Goal: Task Accomplishment & Management: Use online tool/utility

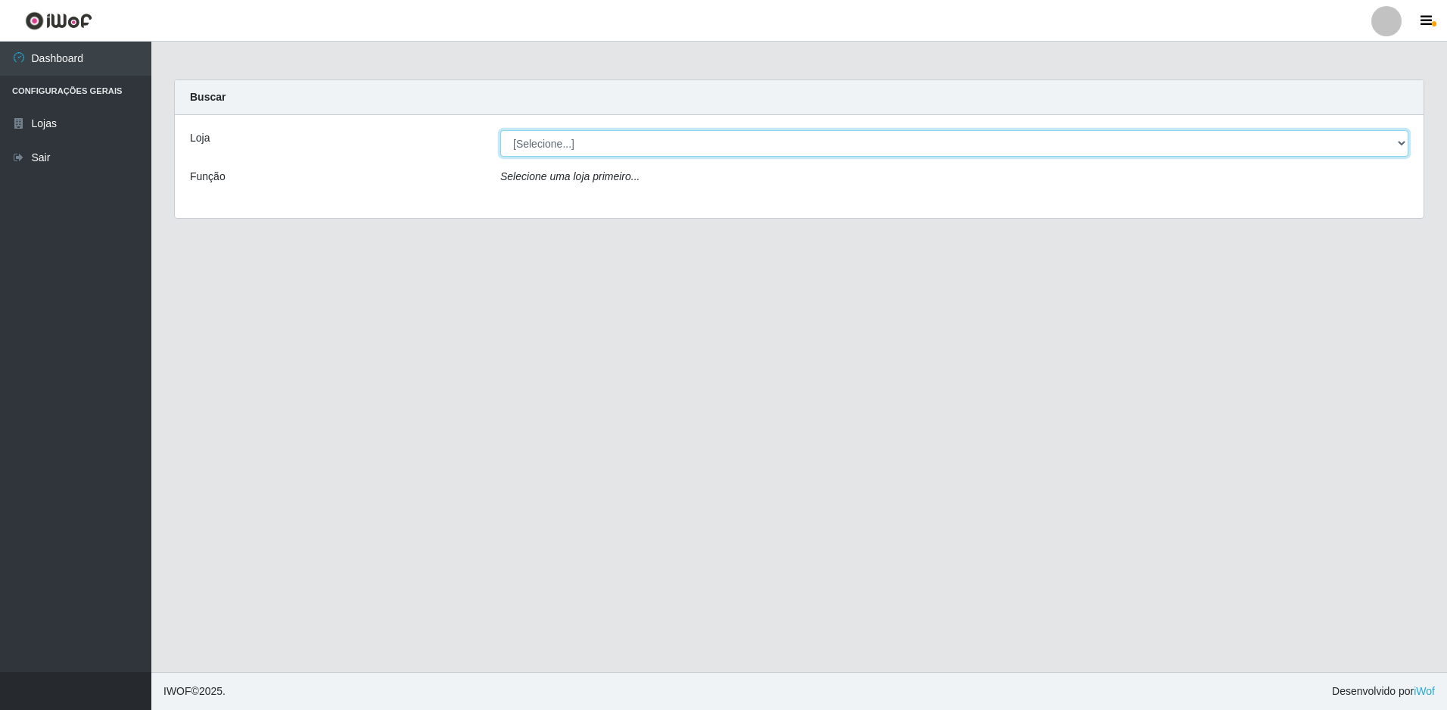
click at [696, 139] on select "[Selecione...] Extrabom - Loja 51 Gaivotas" at bounding box center [954, 143] width 908 height 26
select select "469"
click at [500, 130] on select "[Selecione...] Extrabom - Loja 51 Gaivotas" at bounding box center [954, 143] width 908 height 26
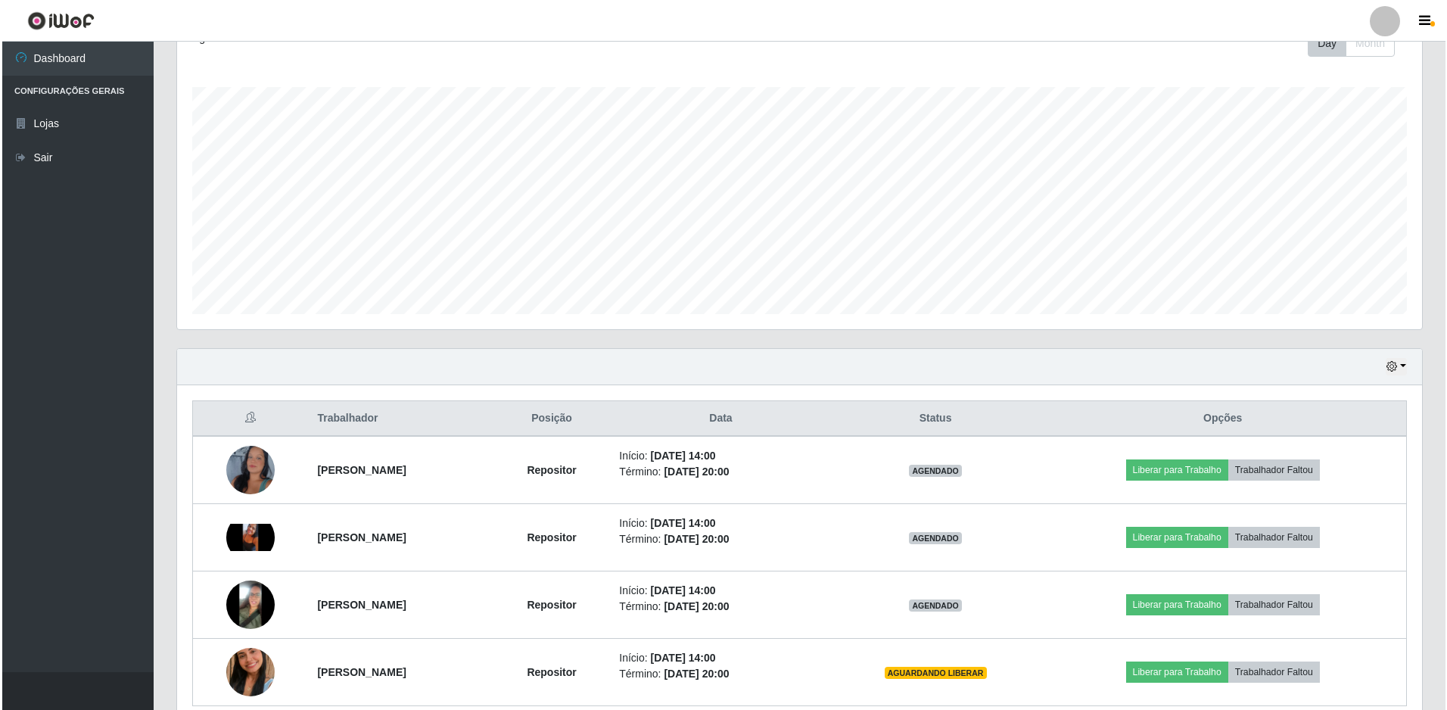
scroll to position [295, 0]
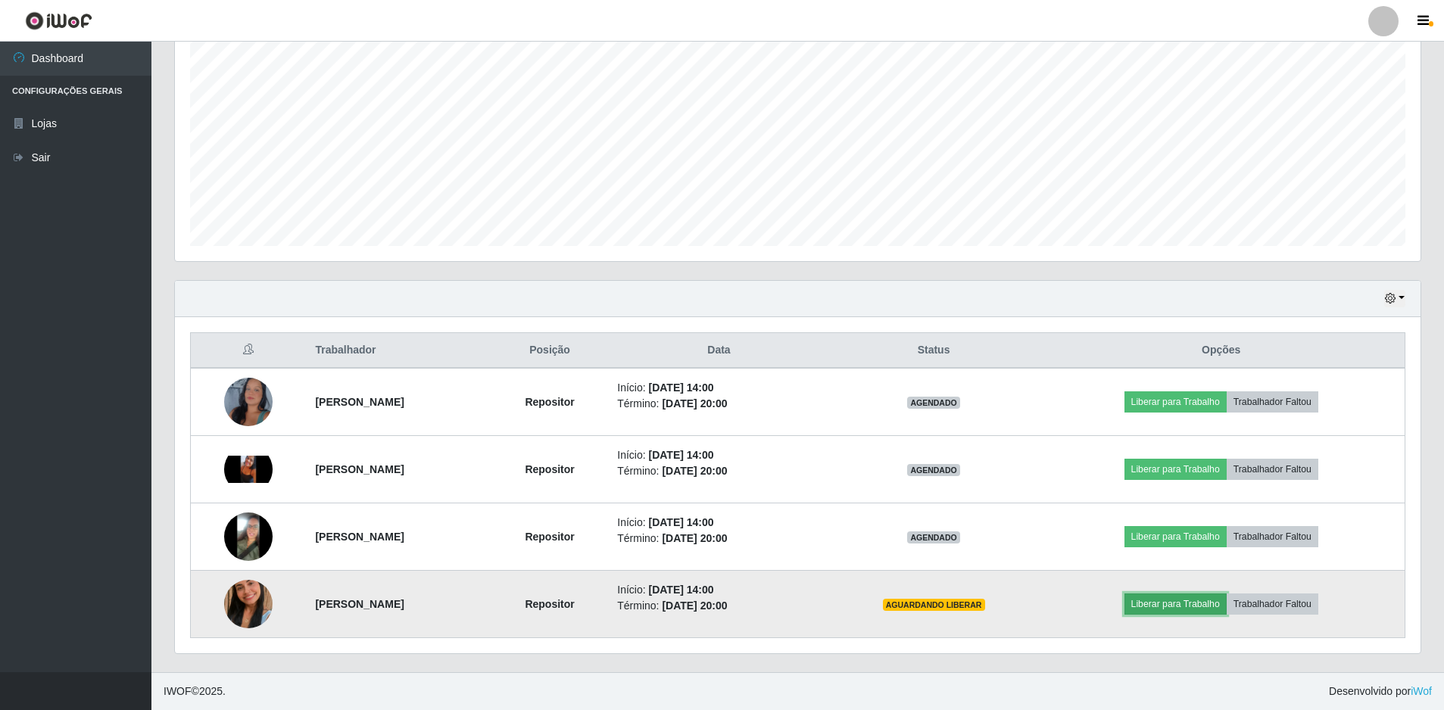
click at [696, 552] on button "Liberar para Trabalho" at bounding box center [1175, 604] width 102 height 21
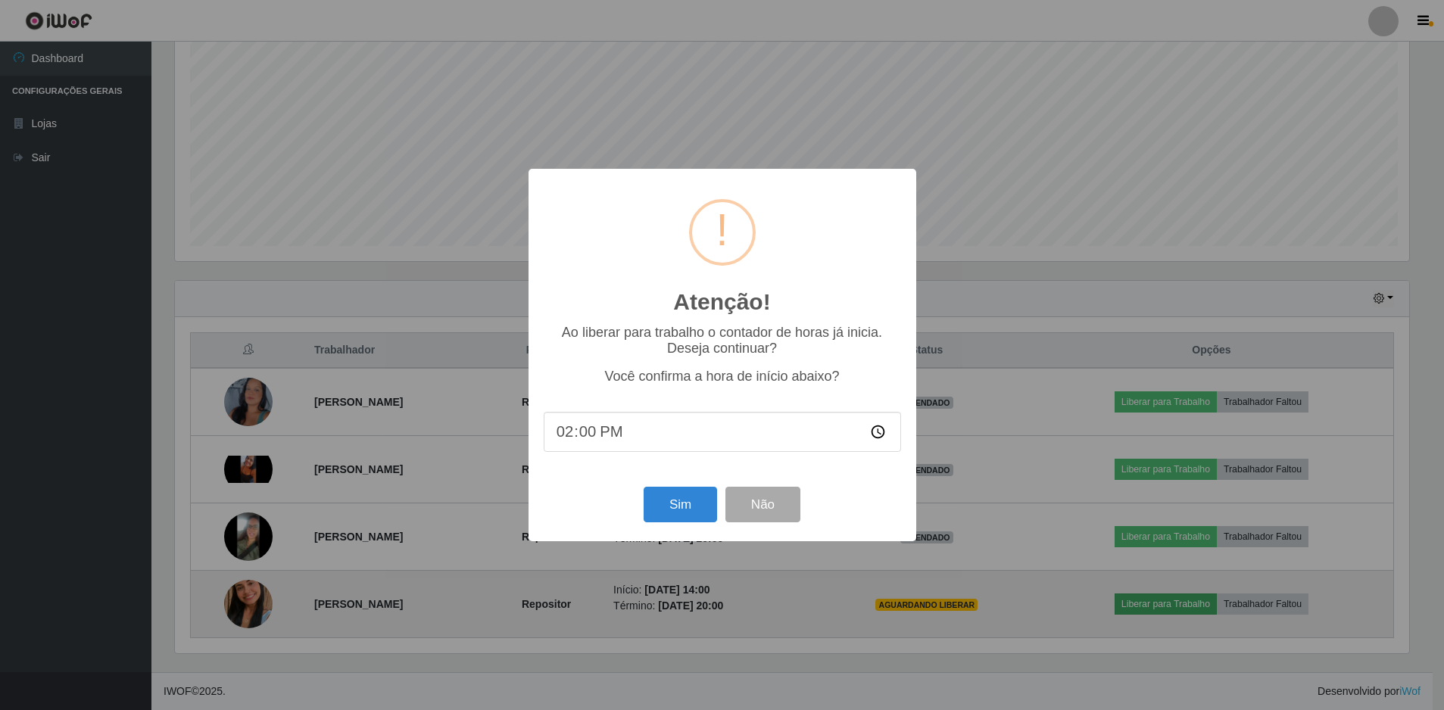
scroll to position [314, 1238]
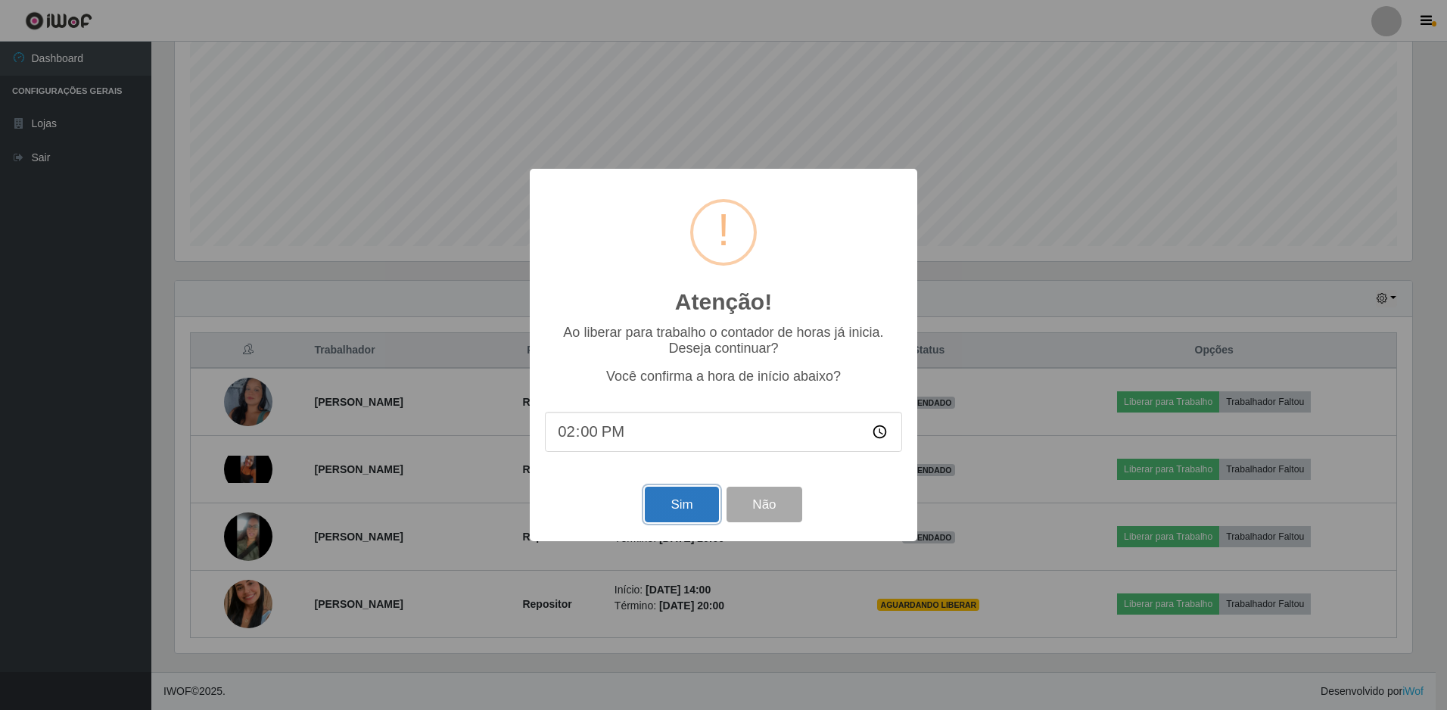
click at [665, 509] on button "Sim" at bounding box center [681, 505] width 73 height 36
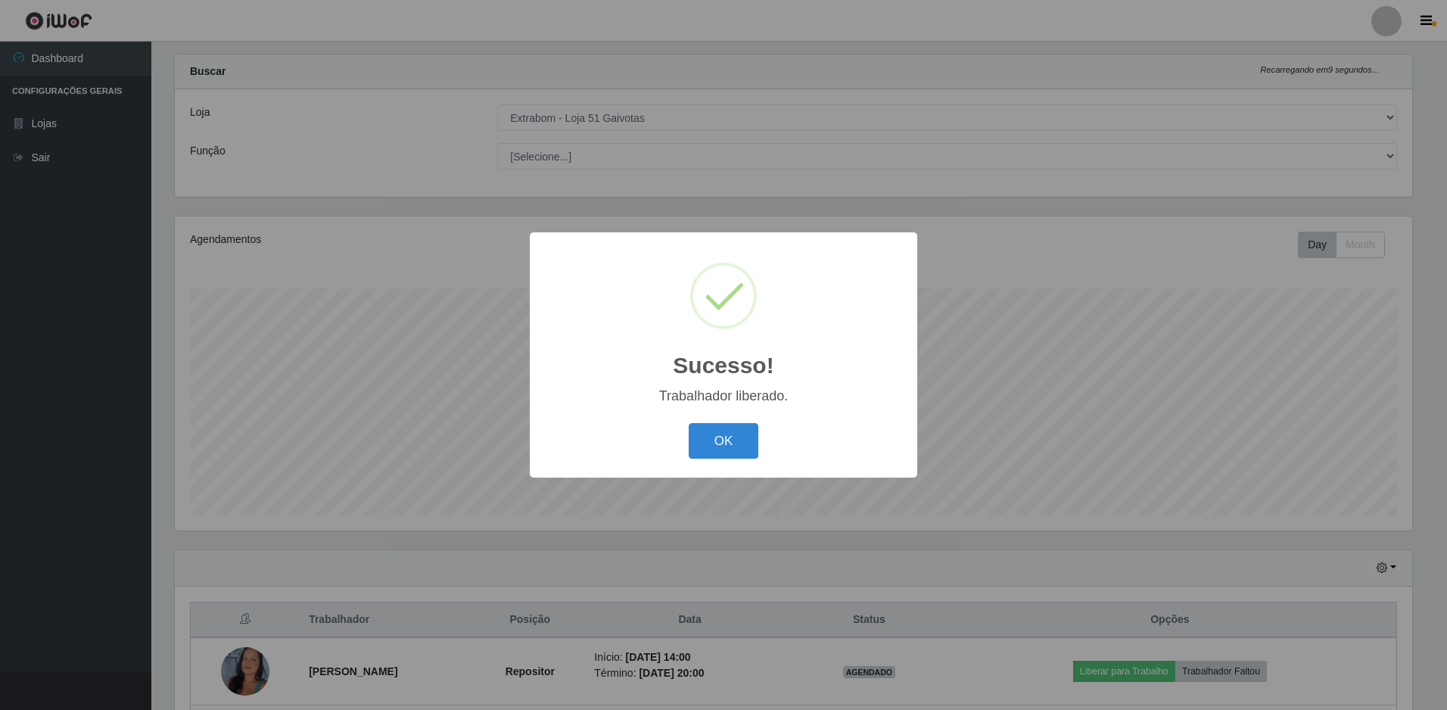
click at [696, 450] on button "OK" at bounding box center [724, 441] width 70 height 36
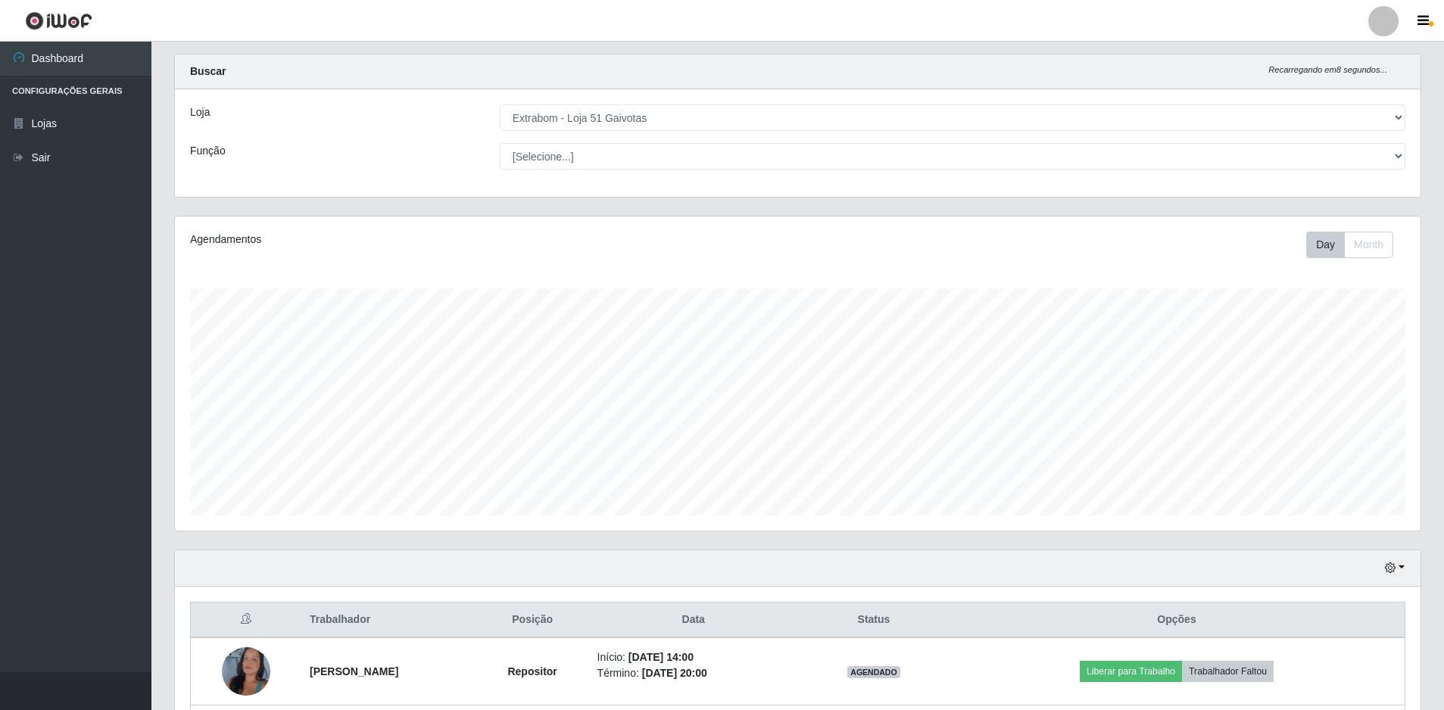
scroll to position [253, 0]
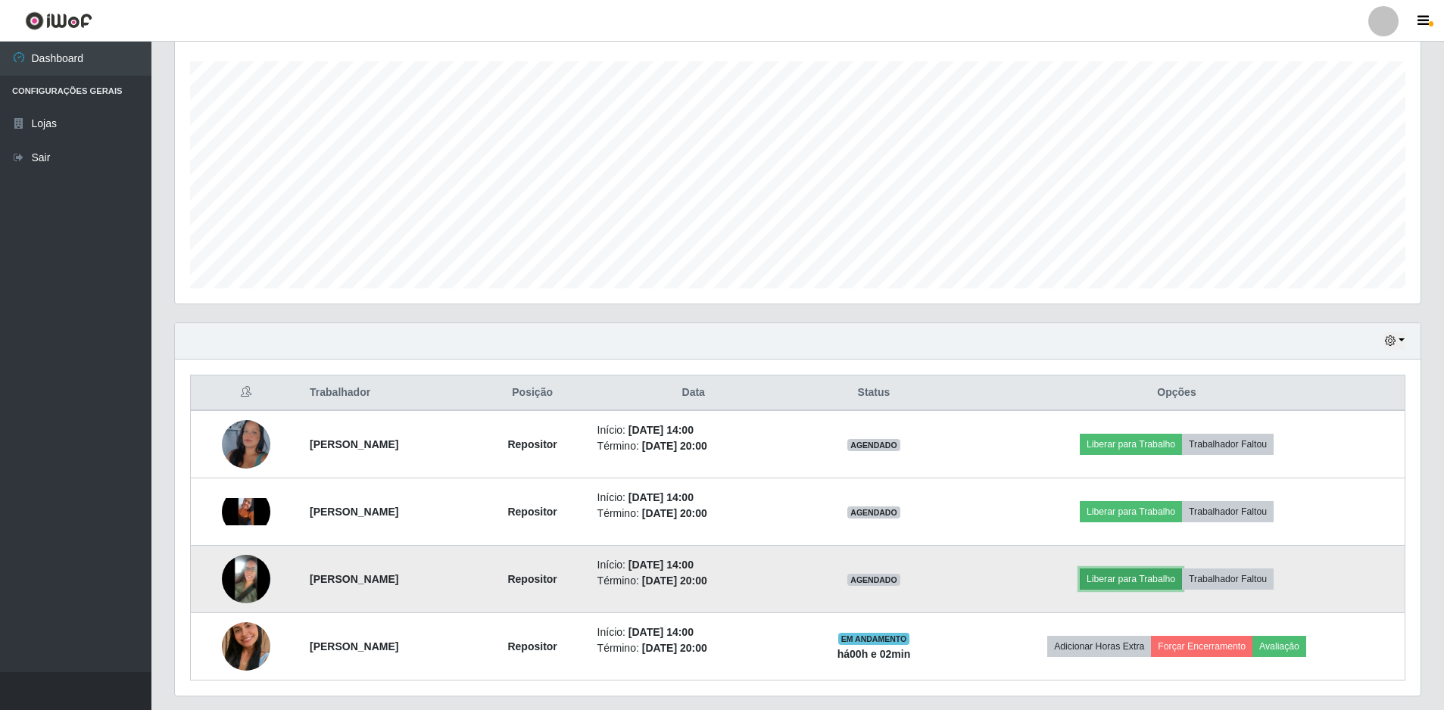
click at [696, 552] on button "Liberar para Trabalho" at bounding box center [1131, 579] width 102 height 21
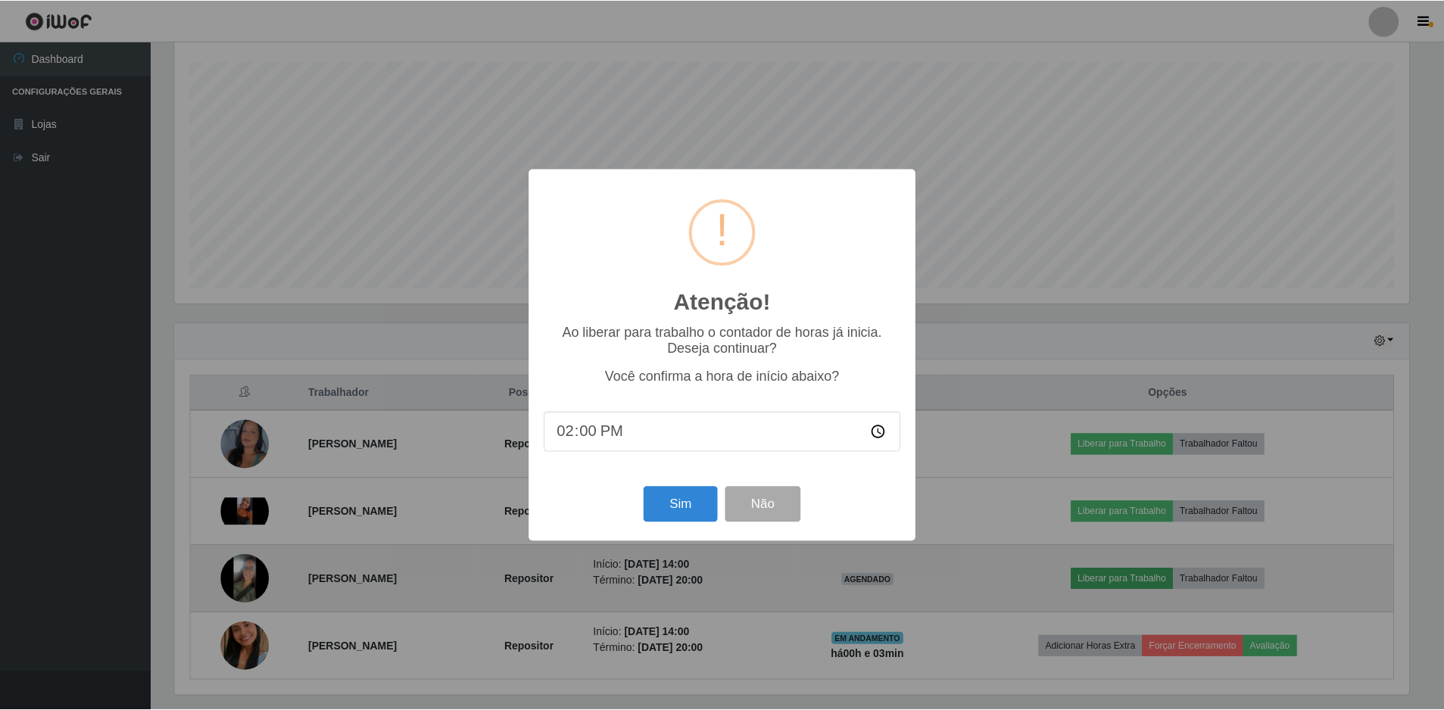
scroll to position [314, 1238]
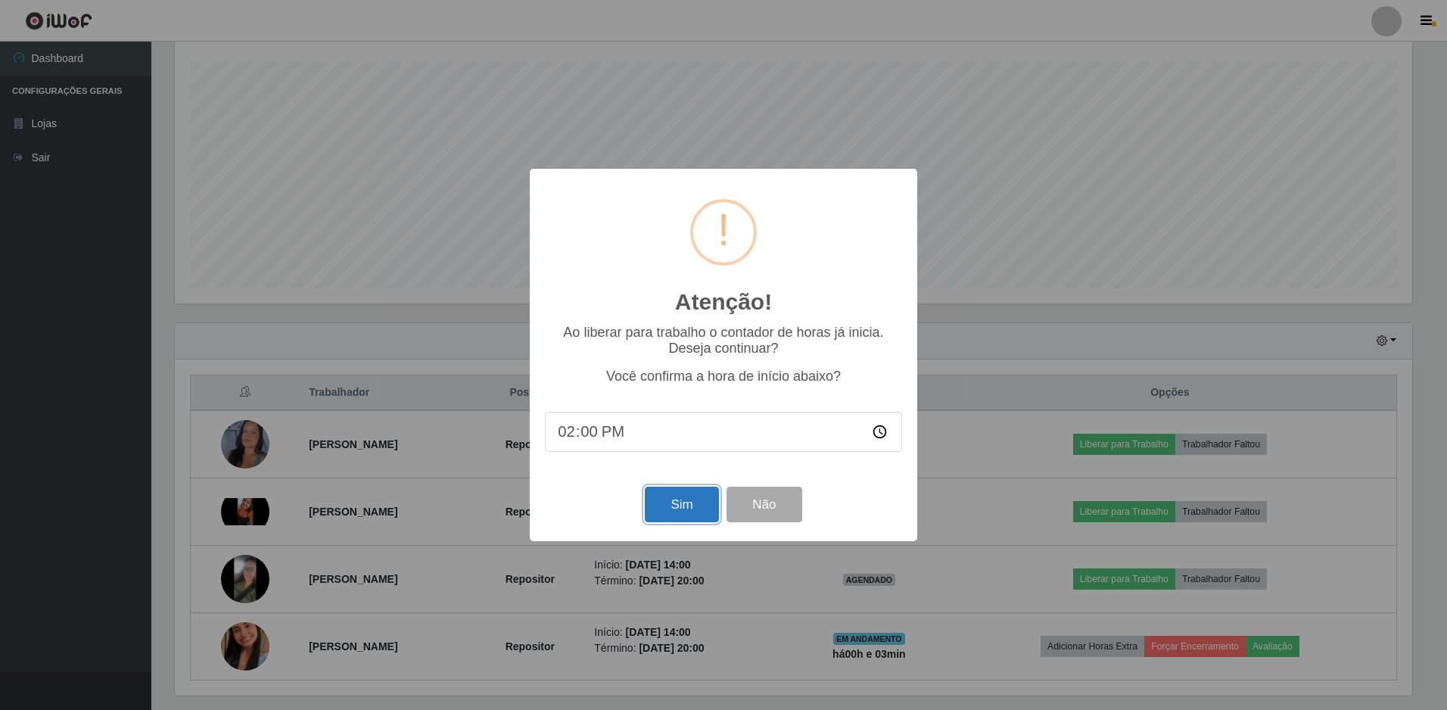
click at [668, 515] on button "Sim" at bounding box center [681, 505] width 73 height 36
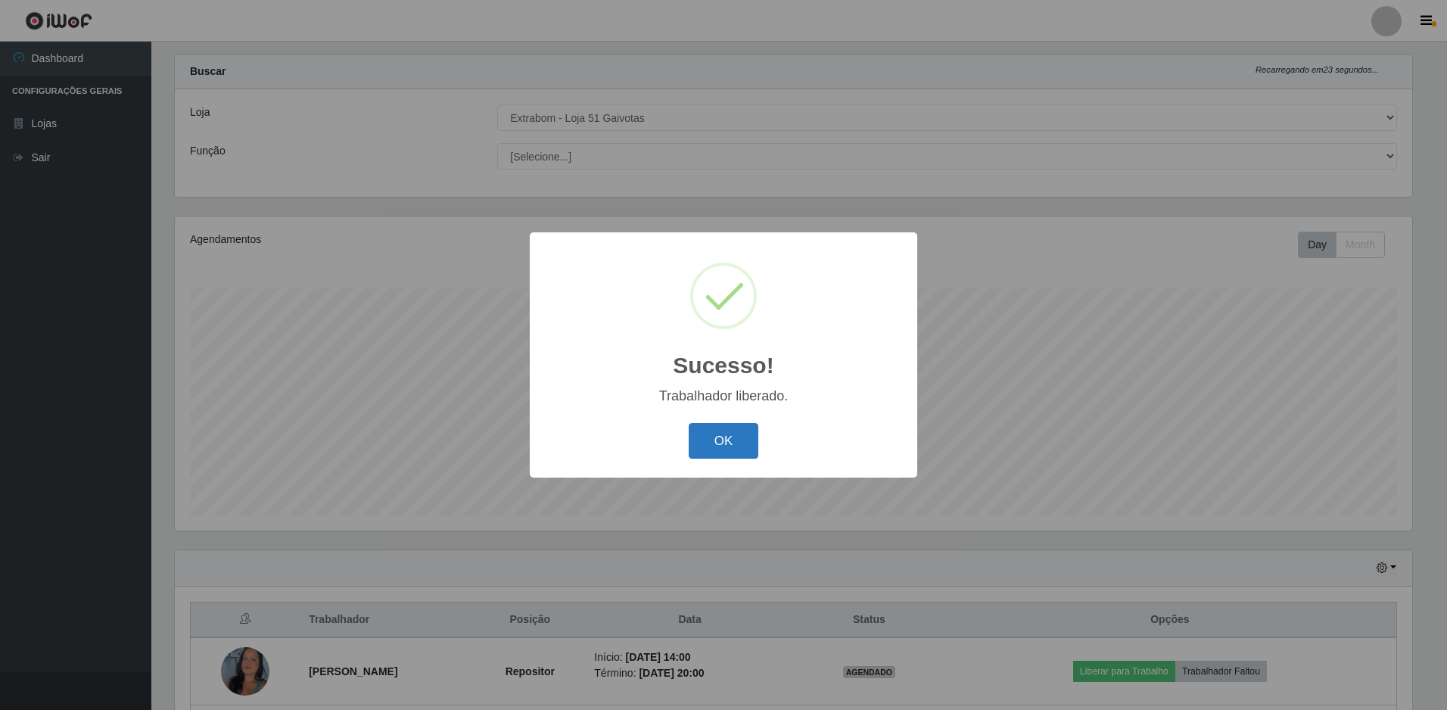
click at [696, 435] on button "OK" at bounding box center [724, 441] width 70 height 36
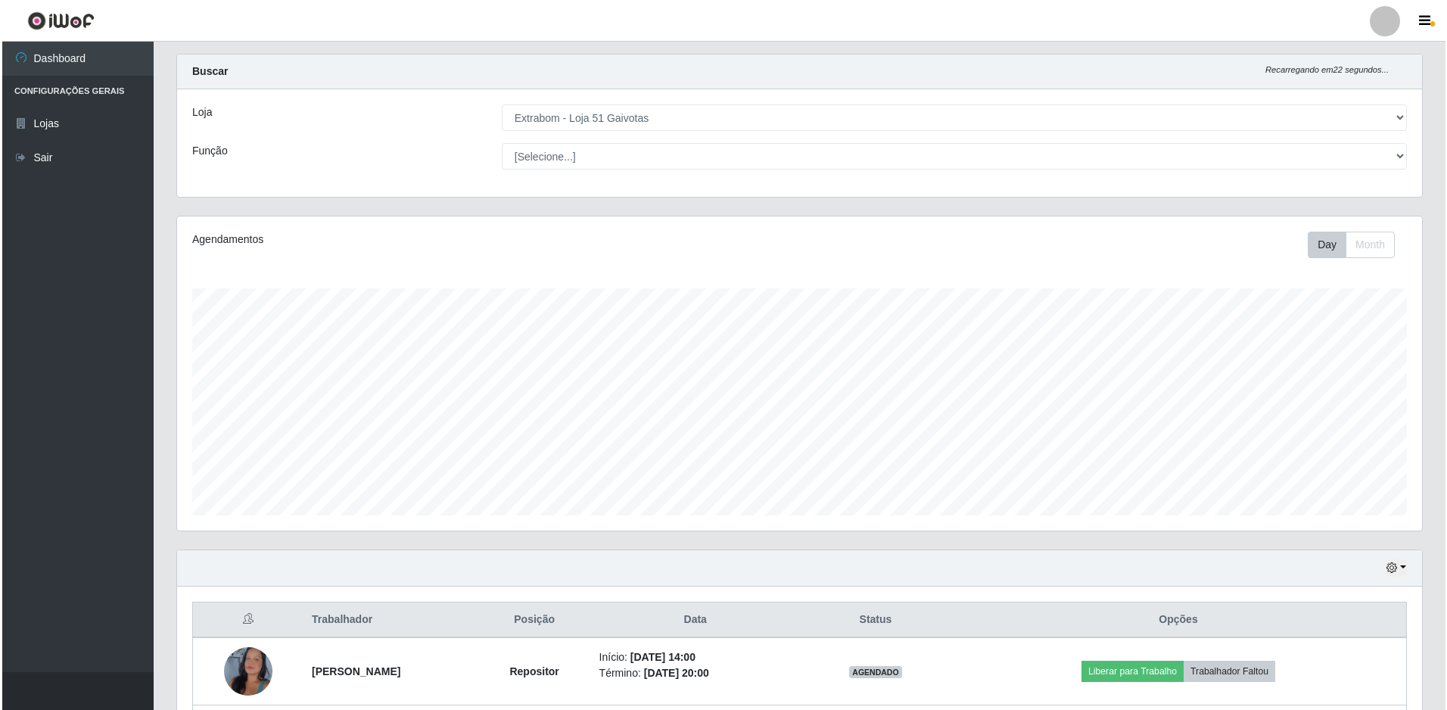
scroll to position [253, 0]
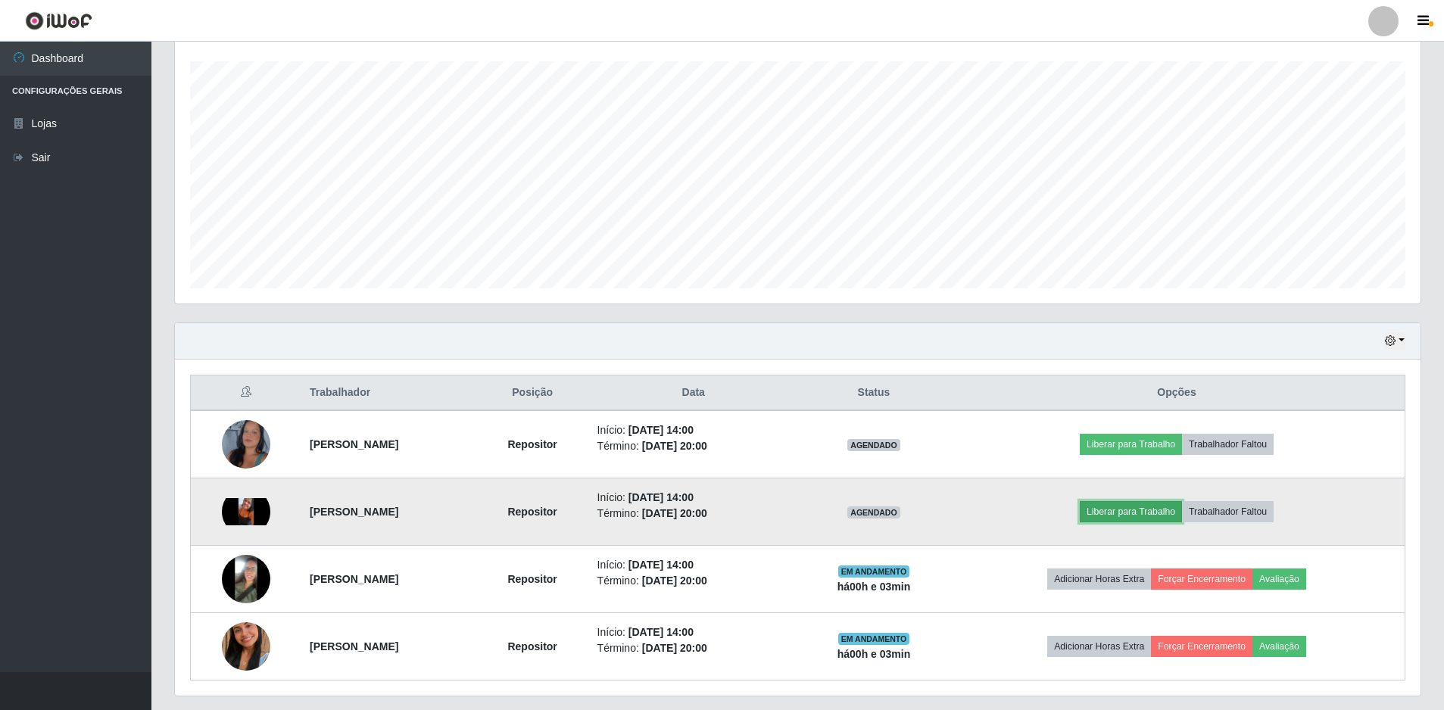
click at [696, 505] on button "Liberar para Trabalho" at bounding box center [1131, 511] width 102 height 21
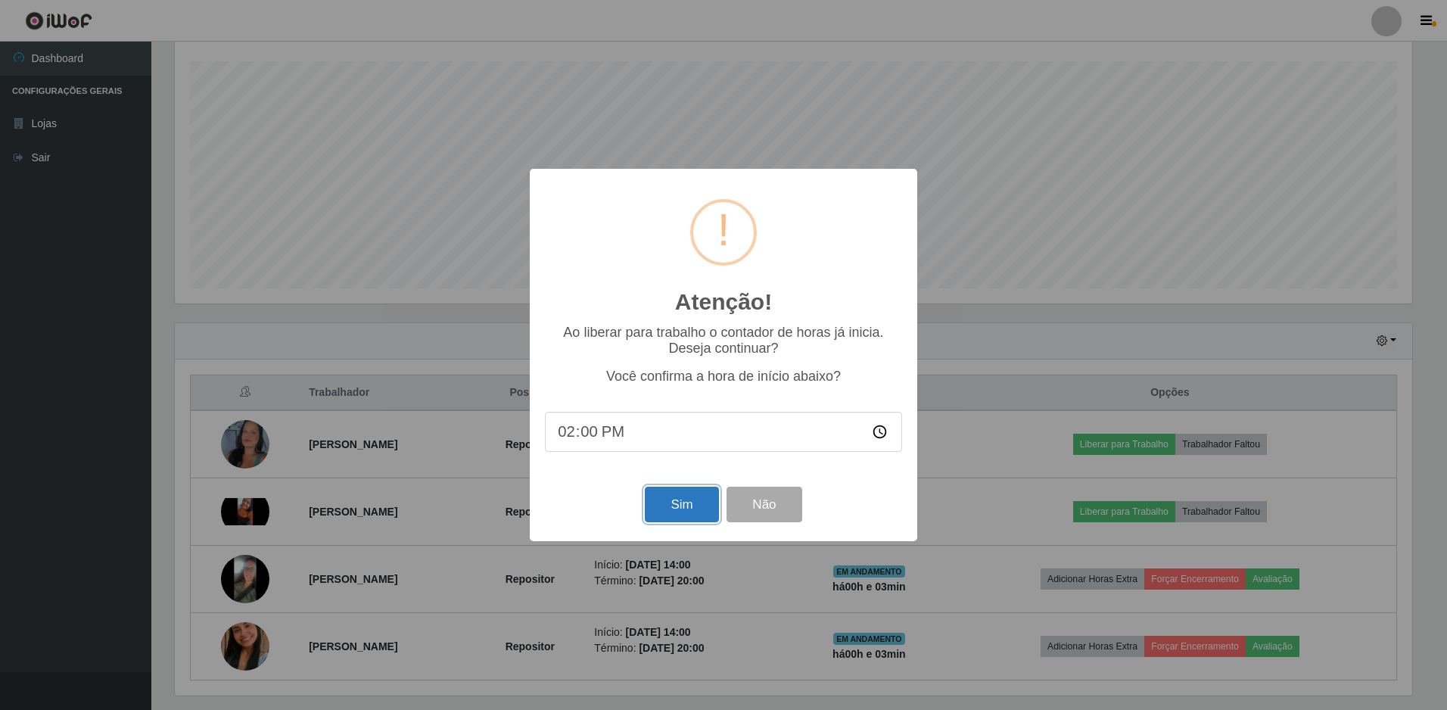
click at [696, 506] on button "Sim" at bounding box center [681, 505] width 73 height 36
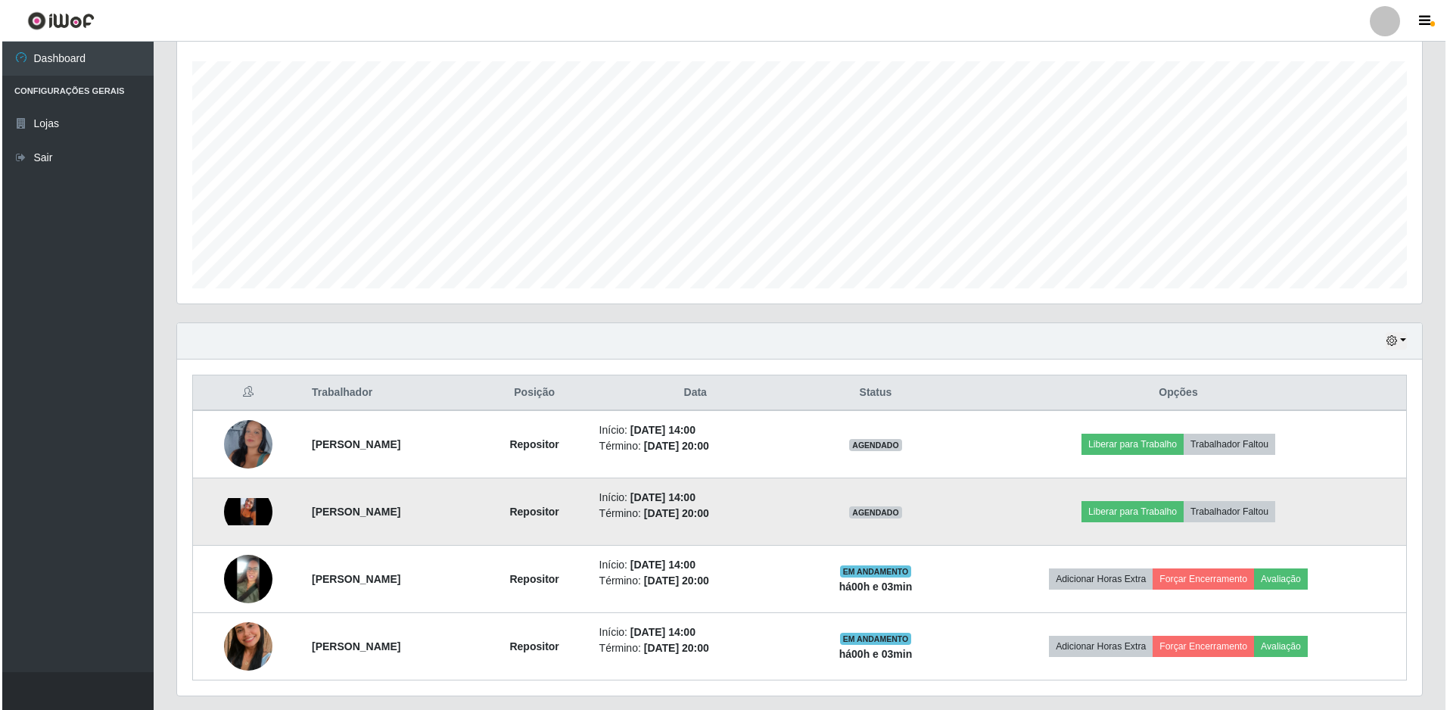
scroll to position [0, 0]
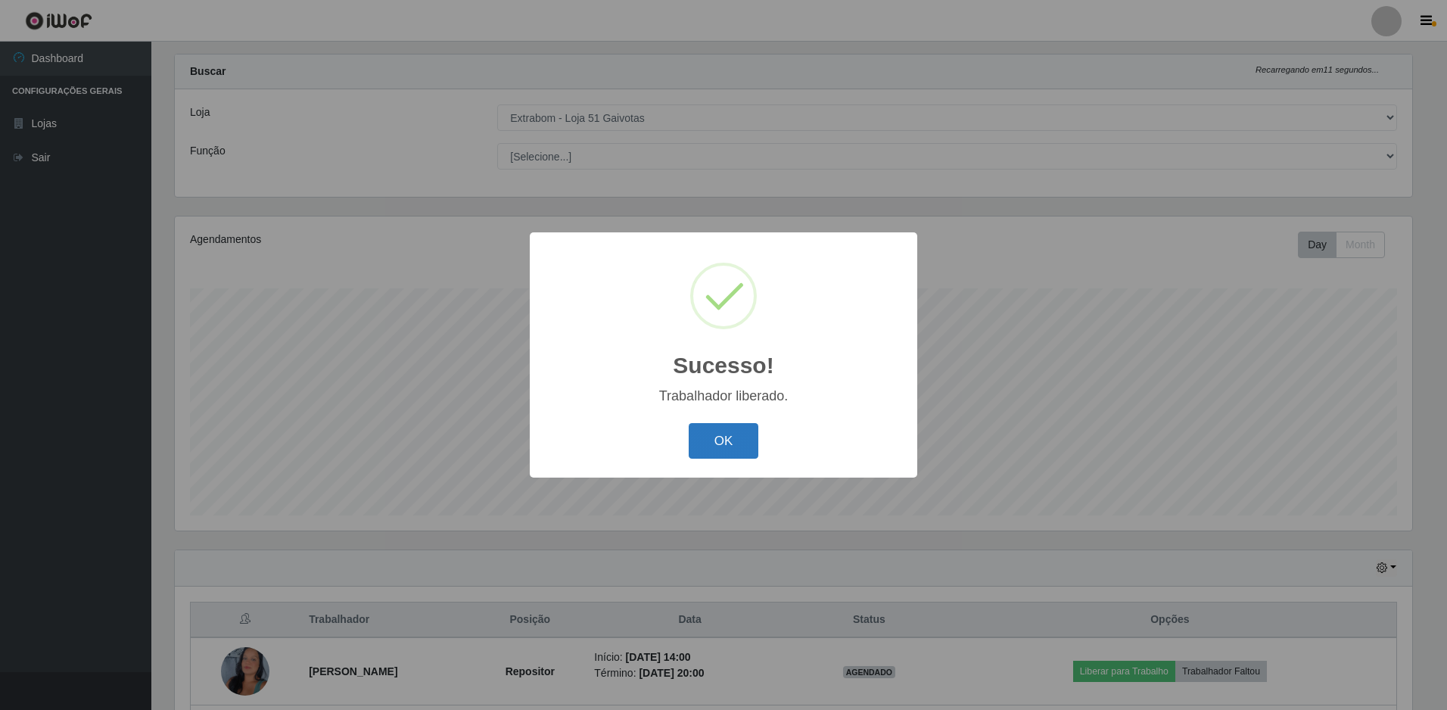
click at [696, 445] on button "OK" at bounding box center [724, 441] width 70 height 36
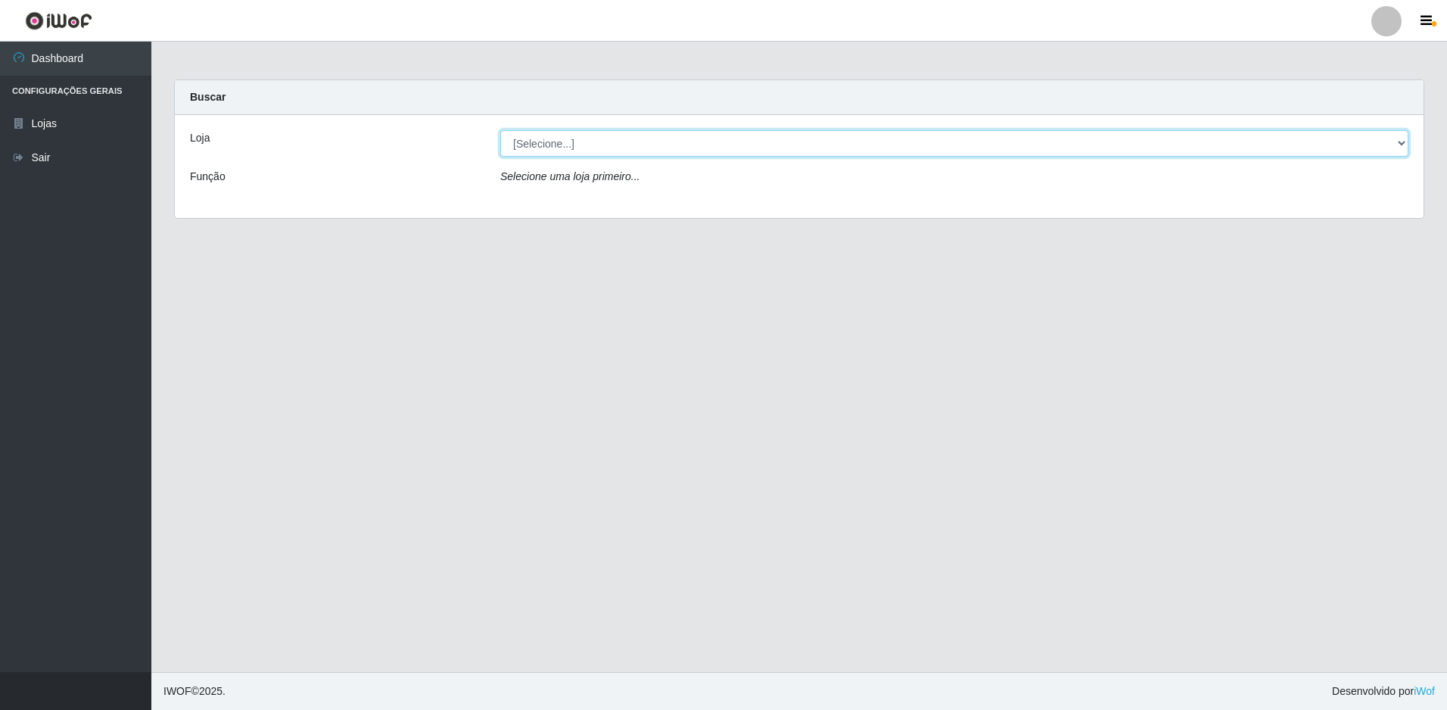
click at [634, 141] on select "[Selecione...] Extrabom - Loja 51 Gaivotas" at bounding box center [954, 143] width 908 height 26
select select "469"
click at [500, 130] on select "[Selecione...] Extrabom - Loja 51 Gaivotas" at bounding box center [954, 143] width 908 height 26
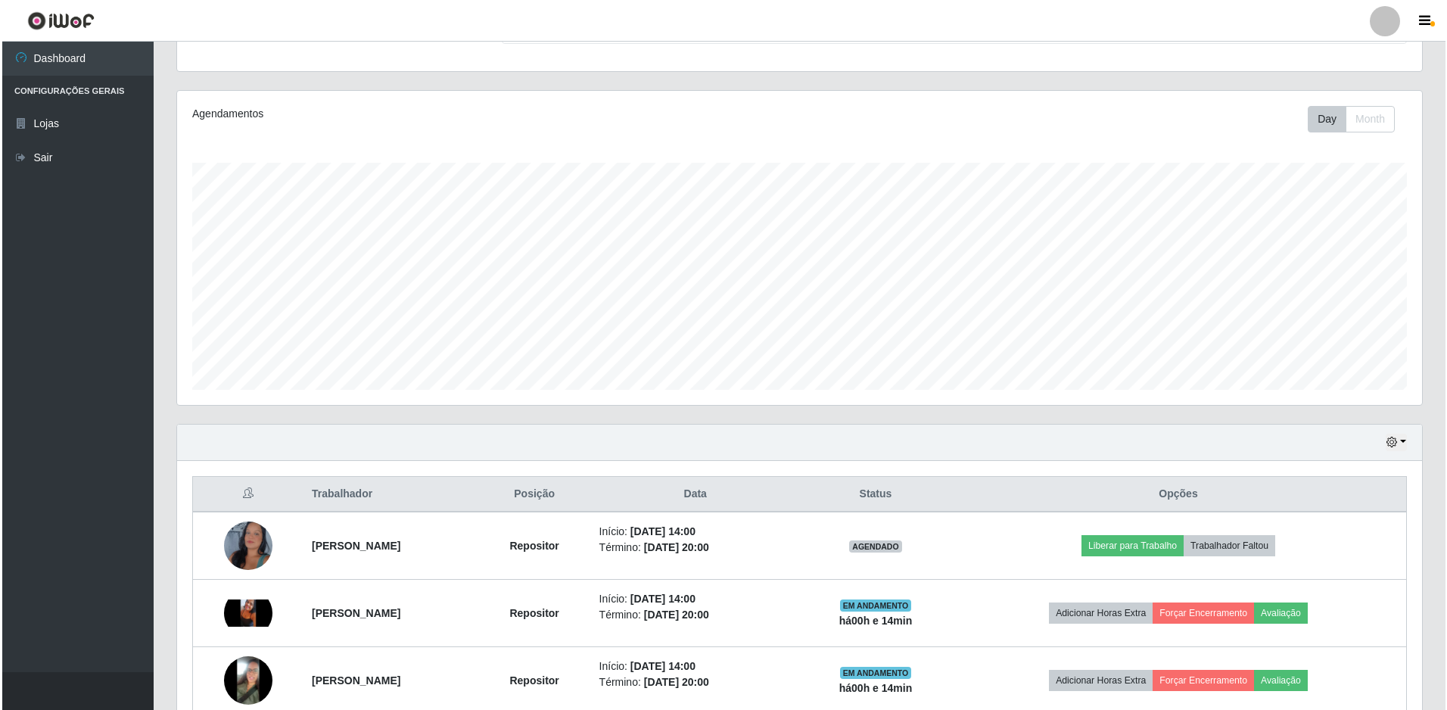
scroll to position [295, 0]
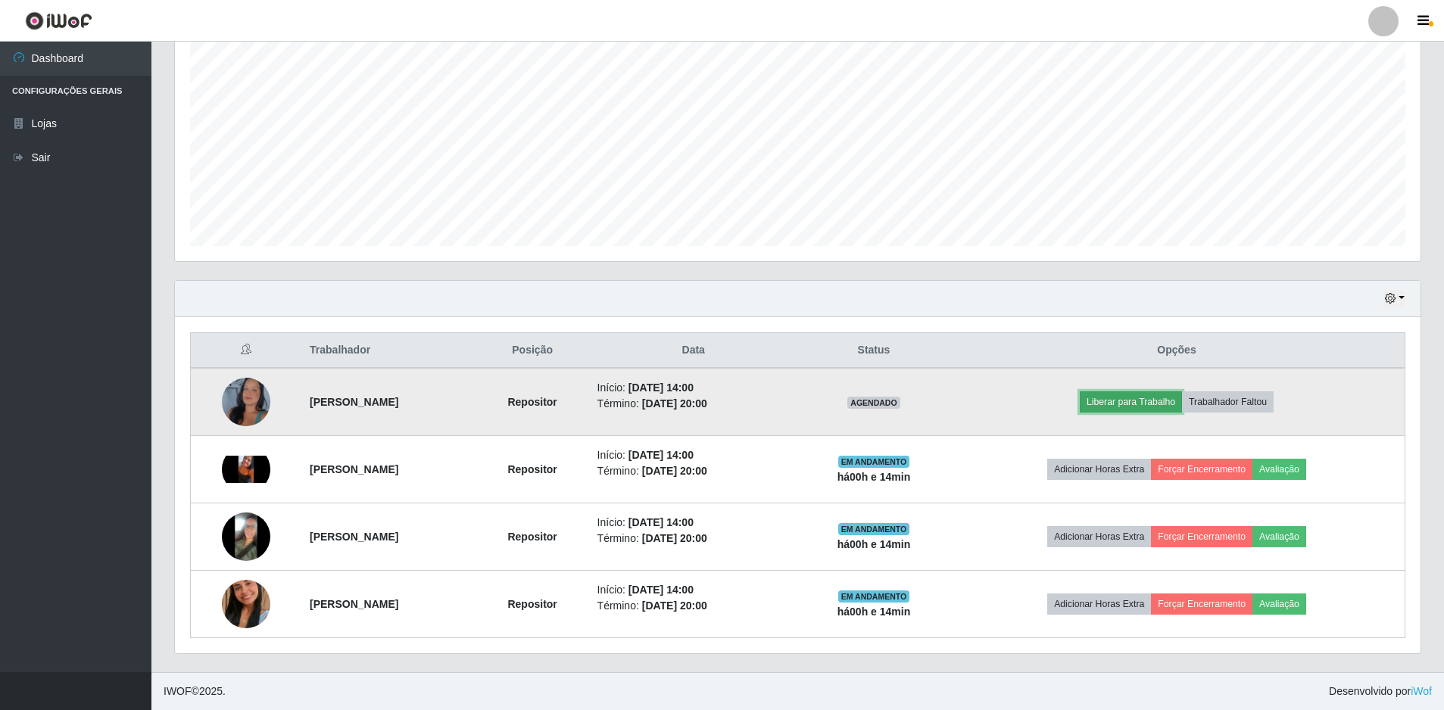
click at [1149, 401] on button "Liberar para Trabalho" at bounding box center [1131, 401] width 102 height 21
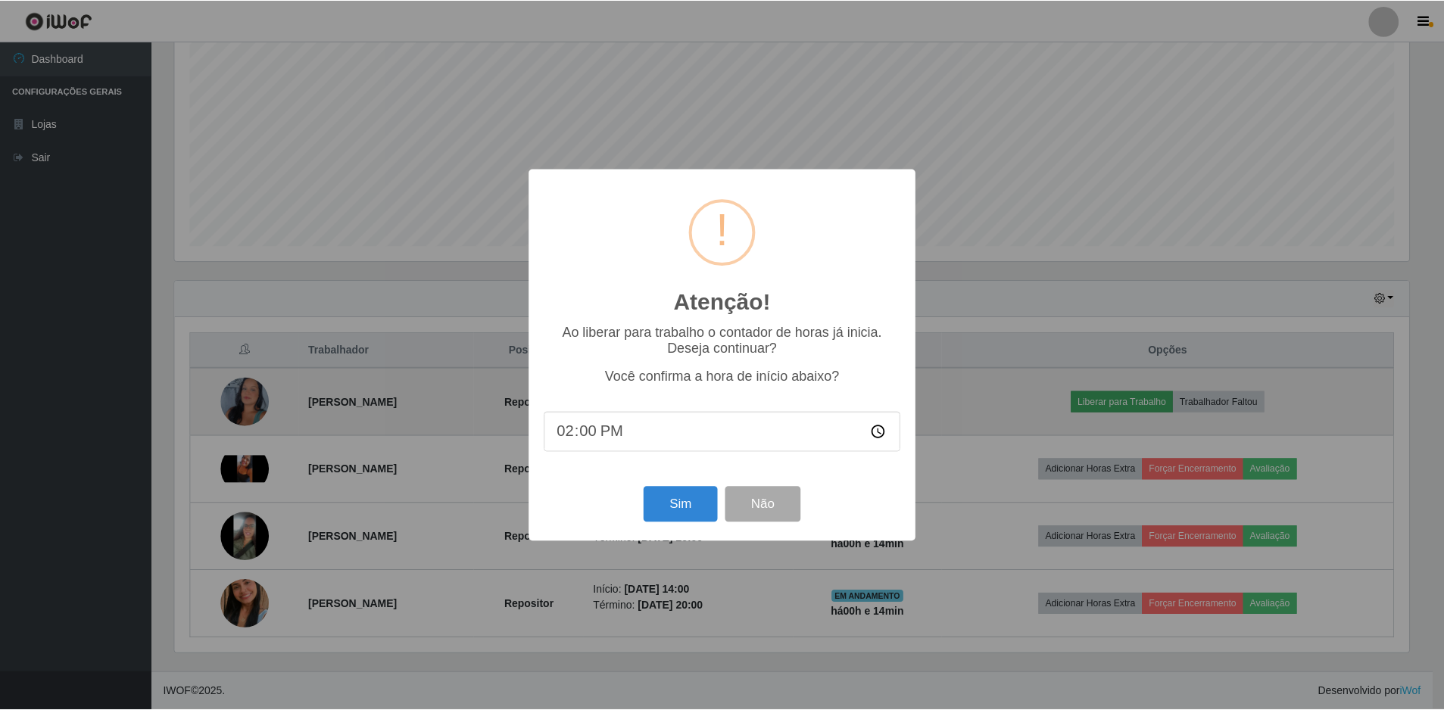
scroll to position [314, 1238]
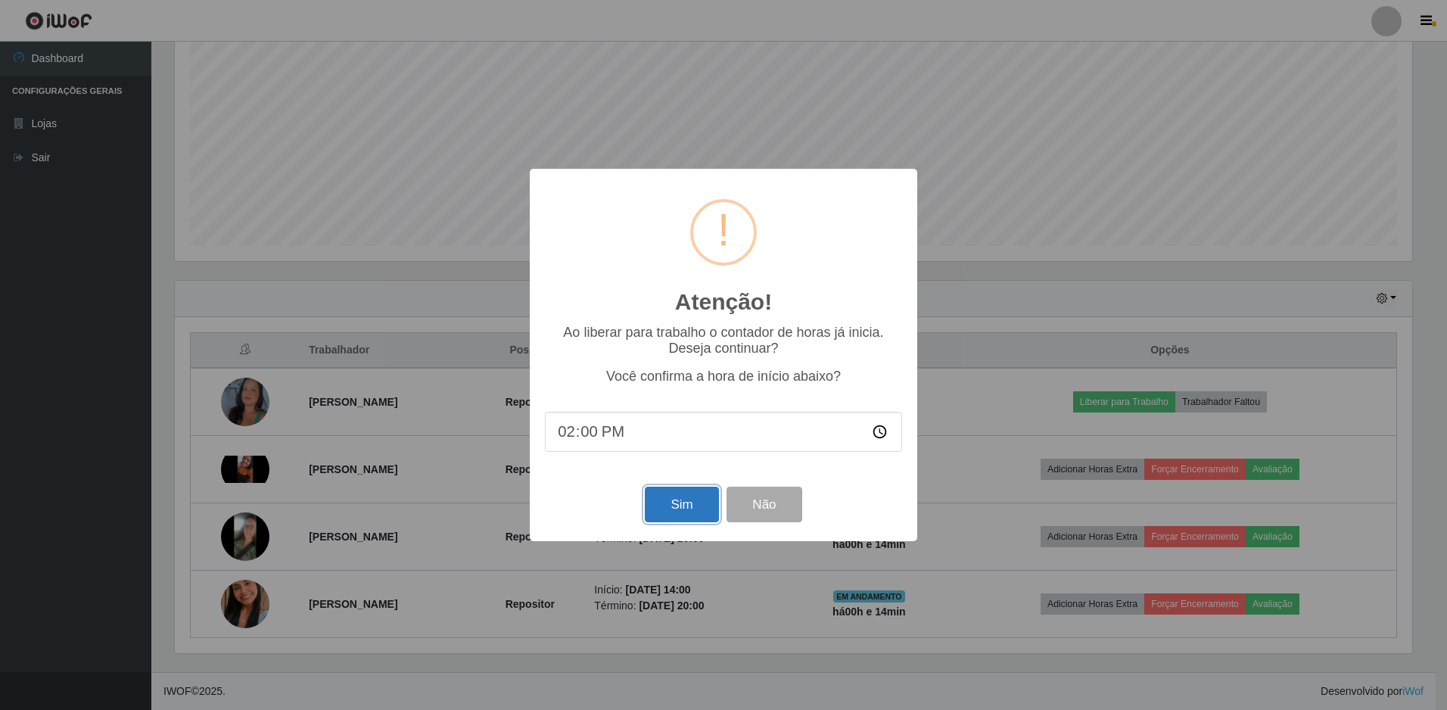
click at [662, 516] on button "Sim" at bounding box center [681, 505] width 73 height 36
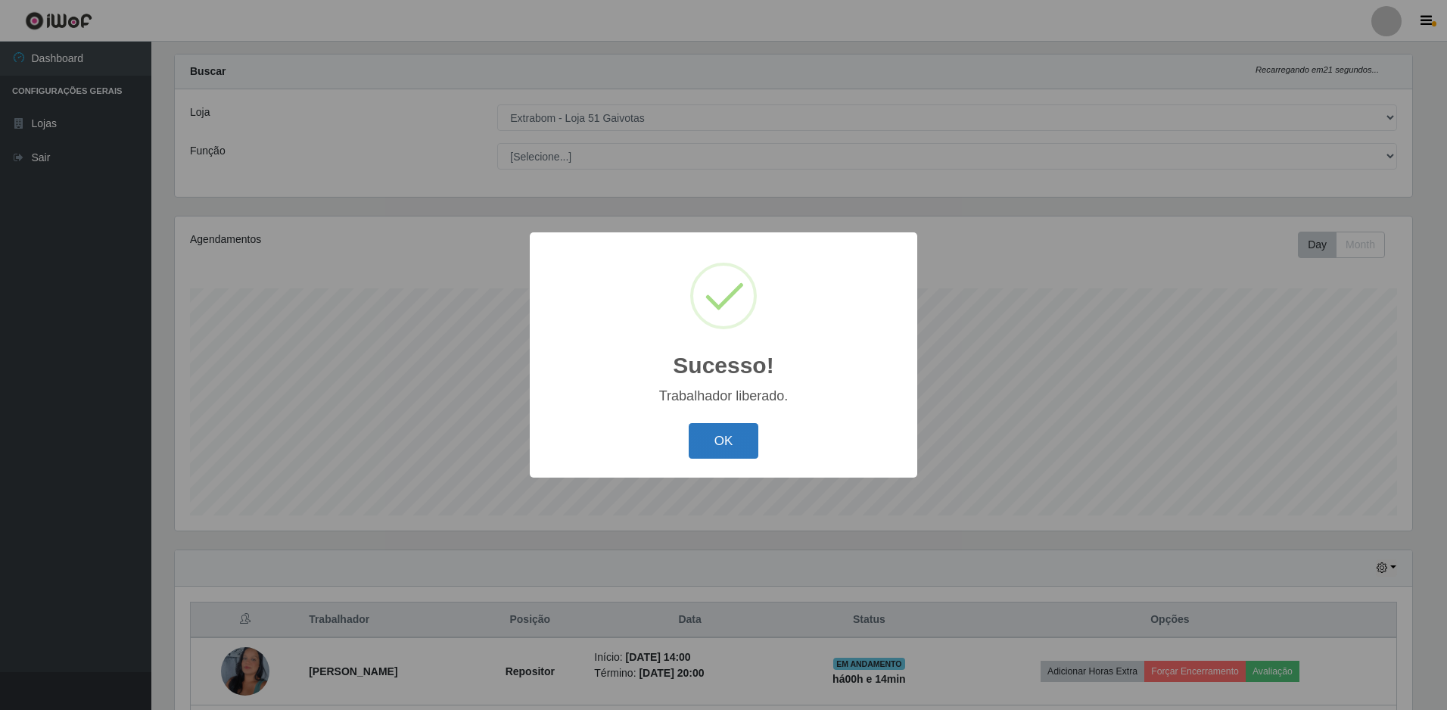
click at [707, 443] on button "OK" at bounding box center [724, 441] width 70 height 36
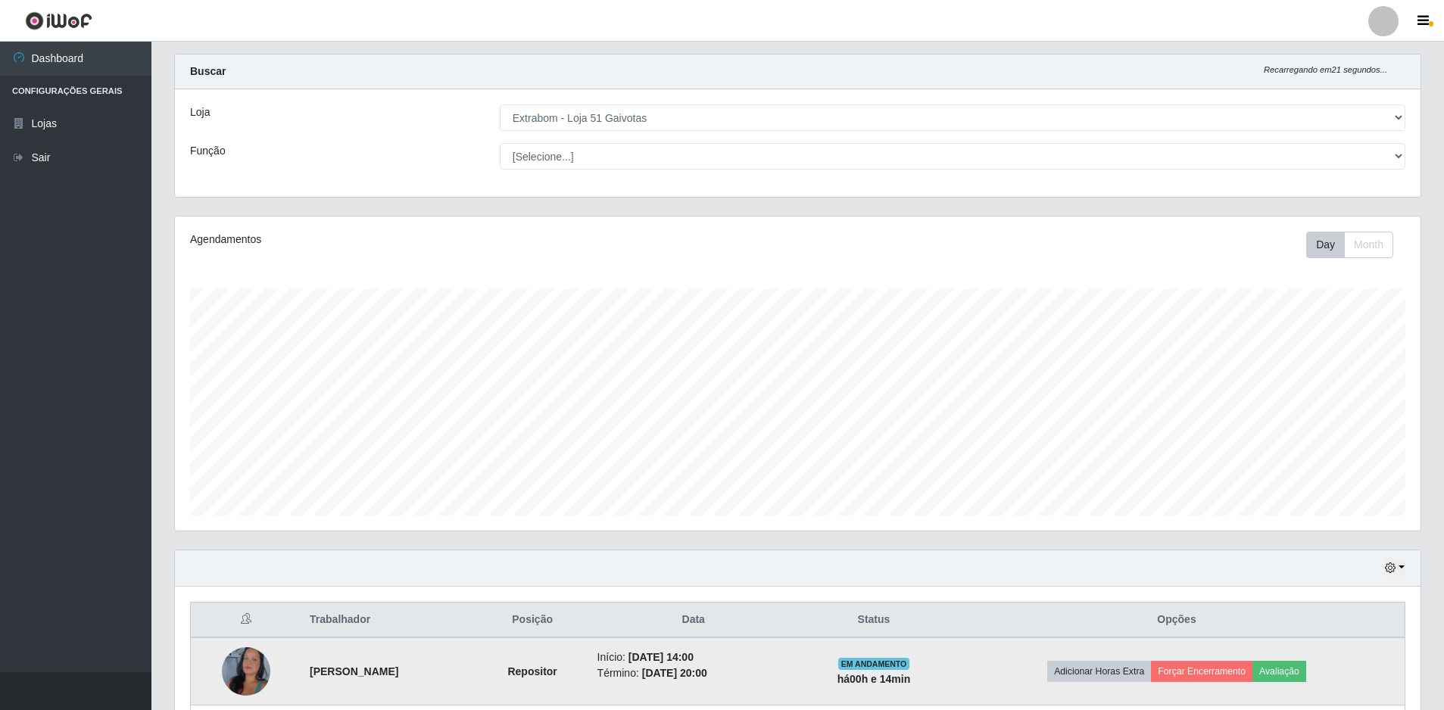
scroll to position [295, 0]
